Goal: Information Seeking & Learning: Understand process/instructions

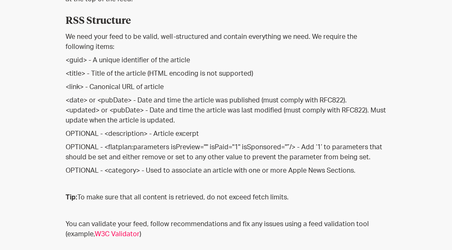
scroll to position [299, 0]
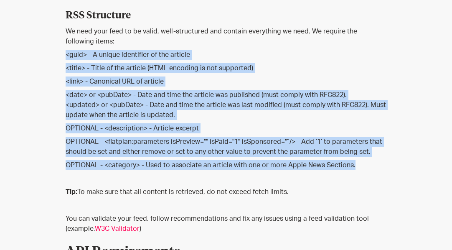
drag, startPoint x: 64, startPoint y: 51, endPoint x: 360, endPoint y: 168, distance: 318.3
click at [360, 168] on div "Knowledge Base Technical Requirements [DATE] Knowledge Base Technical Requireme…" at bounding box center [226, 254] width 407 height 1005
click at [154, 99] on p "<date> or <pubDate> - Date and time the article was published (must comply with…" at bounding box center [226, 105] width 321 height 30
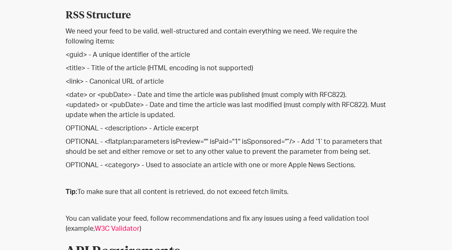
click at [141, 78] on p "<link> - Canonical URL of article" at bounding box center [226, 81] width 321 height 10
click at [113, 101] on p "<date> or <pubDate> - Date and time the article was published (must comply with…" at bounding box center [226, 105] width 321 height 30
click at [77, 69] on p "<title> - Title of the article (HTML encoding is not supported)" at bounding box center [226, 68] width 321 height 10
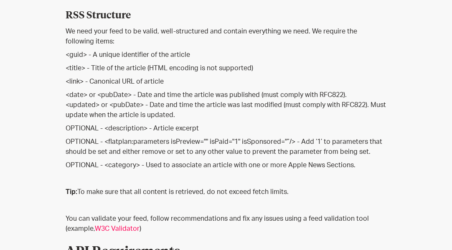
click at [75, 83] on p "<link> - Canonical URL of article" at bounding box center [226, 81] width 321 height 10
click at [76, 97] on p "<date> or <pubDate> - Date and time the article was published (must comply with…" at bounding box center [226, 105] width 321 height 30
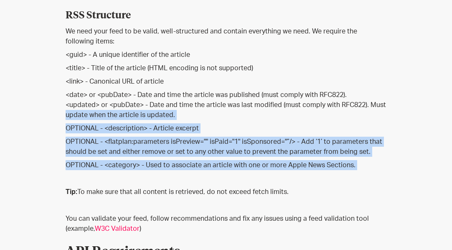
drag, startPoint x: 66, startPoint y: 119, endPoint x: 160, endPoint y: 182, distance: 112.5
click at [160, 182] on div "FlatPlan handles the distribution and display of your content. All we need from…" at bounding box center [226, 167] width 321 height 558
click at [126, 167] on p "OPTIONAL - <category> - Used to associate an article with one or more Apple New…" at bounding box center [226, 165] width 321 height 10
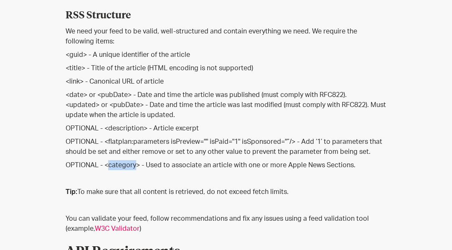
click at [126, 167] on p "OPTIONAL - <category> - Used to associate an article with one or more Apple New…" at bounding box center [226, 165] width 321 height 10
click at [234, 83] on p "<link> - Canonical URL of article" at bounding box center [226, 81] width 321 height 10
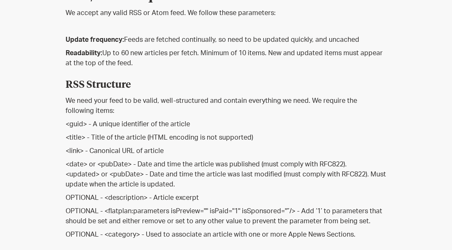
scroll to position [216, 0]
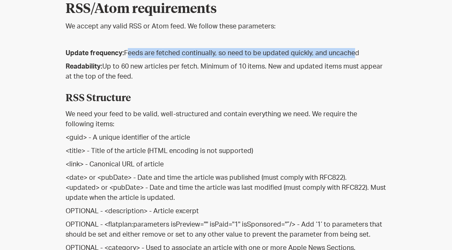
drag, startPoint x: 126, startPoint y: 53, endPoint x: 344, endPoint y: 58, distance: 217.9
click at [344, 58] on p "Update frequency: Feeds are fetched continually, so need to be updated quickly,…" at bounding box center [226, 53] width 321 height 10
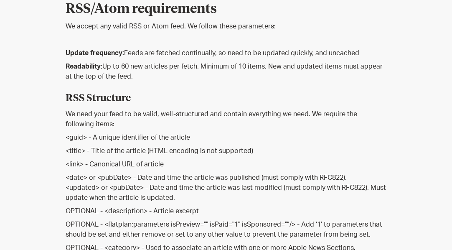
click at [360, 56] on p "Update frequency: Feeds are fetched continually, so need to be updated quickly,…" at bounding box center [226, 53] width 321 height 10
drag, startPoint x: 360, startPoint y: 56, endPoint x: 61, endPoint y: 59, distance: 298.9
click at [71, 56] on strong "Update frequency:" at bounding box center [95, 53] width 58 height 7
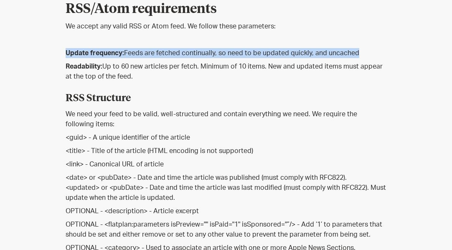
click at [71, 56] on strong "Update frequency:" at bounding box center [95, 53] width 58 height 7
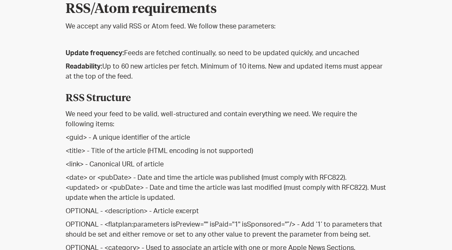
click at [153, 66] on p "Readability: Up to 60 new articles per fetch. Minimum of 10 items. New and upda…" at bounding box center [226, 71] width 321 height 20
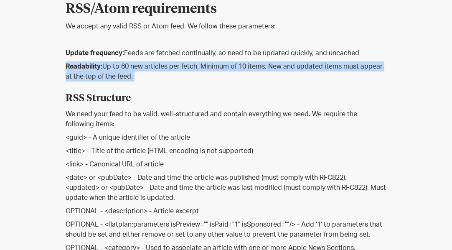
click at [153, 66] on p "Readability: Up to 60 new articles per fetch. Minimum of 10 items. New and upda…" at bounding box center [226, 71] width 321 height 20
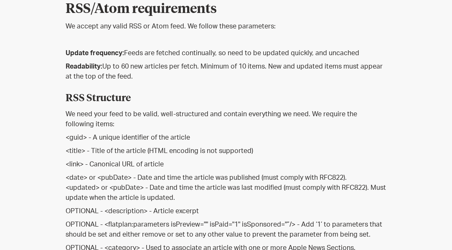
click at [180, 96] on h5 "RSS Structure" at bounding box center [226, 95] width 321 height 21
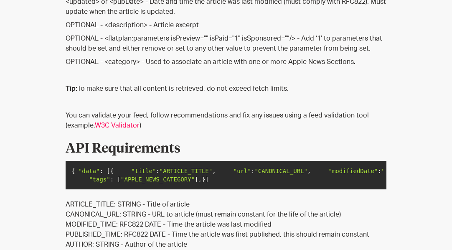
scroll to position [401, 0]
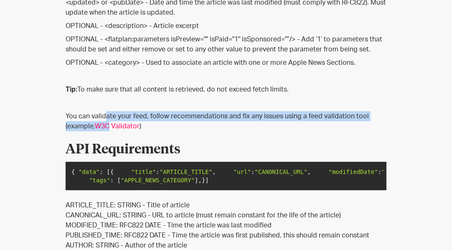
drag, startPoint x: 104, startPoint y: 111, endPoint x: 110, endPoint y: 127, distance: 16.9
click at [110, 127] on p "You can validate your feed, follow recommendations and fix any issues using a f…" at bounding box center [226, 121] width 321 height 20
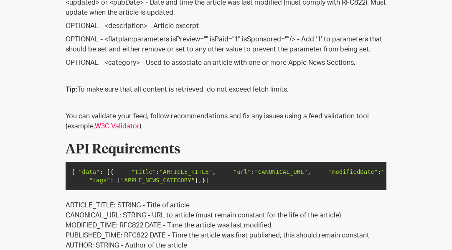
click at [123, 111] on p "You can validate your feed, follow recommendations and fix any issues using a f…" at bounding box center [226, 121] width 321 height 20
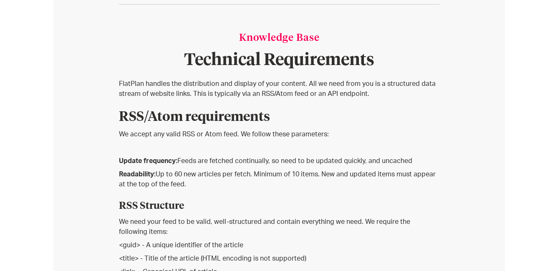
scroll to position [98, 0]
